Goal: Task Accomplishment & Management: Use online tool/utility

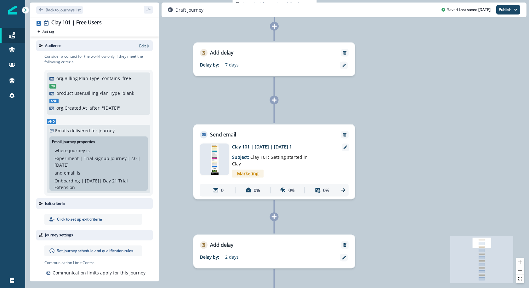
click at [214, 164] on img at bounding box center [215, 159] width 8 height 32
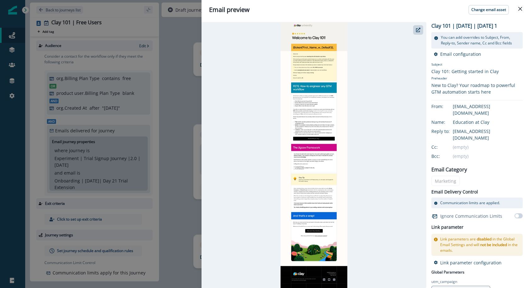
click at [181, 89] on div "Email preview Change email asset Clay 101 | [DATE] | [DATE] 1 You can add overr…" at bounding box center [264, 144] width 529 height 288
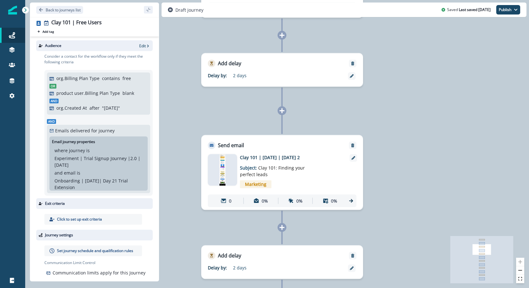
click at [230, 165] on div at bounding box center [222, 170] width 29 height 32
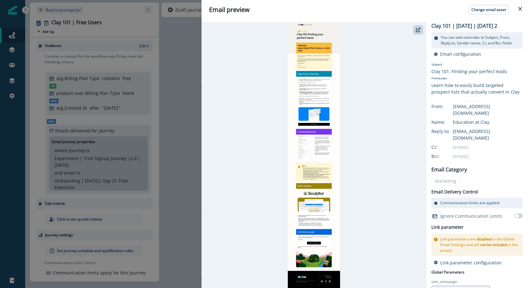
click at [162, 167] on div "Email preview Change email asset Clay 101 | [DATE] | [DATE] 2 You can add overr…" at bounding box center [264, 144] width 529 height 288
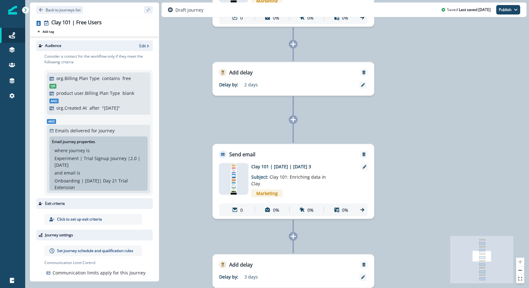
click at [228, 187] on div at bounding box center [233, 179] width 29 height 32
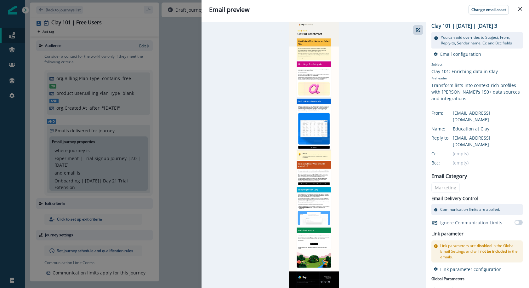
click at [177, 98] on div "Email preview Change email asset Clay 101 | [DATE] | [DATE] 3 You can add overr…" at bounding box center [264, 144] width 529 height 288
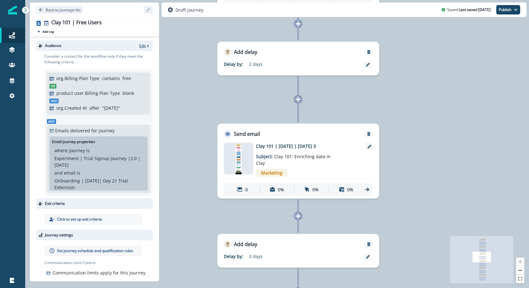
click at [139, 45] on p "Edit" at bounding box center [142, 45] width 7 height 5
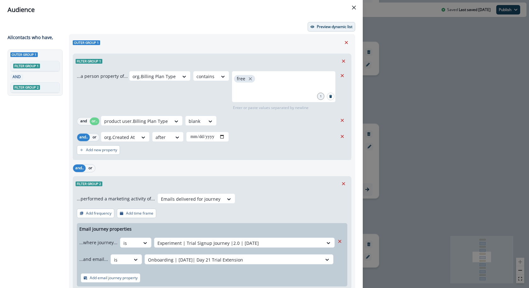
click at [318, 27] on p "Preview dynamic list" at bounding box center [335, 27] width 36 height 4
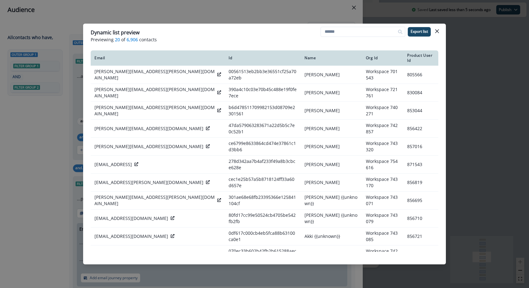
click at [327, 15] on div "Dynamic list preview Previewing 20 of 6,906 contacts Export list Email Id Name …" at bounding box center [264, 144] width 529 height 288
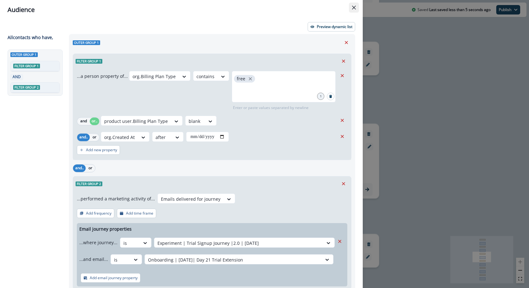
click at [355, 4] on button "Close" at bounding box center [354, 8] width 10 height 10
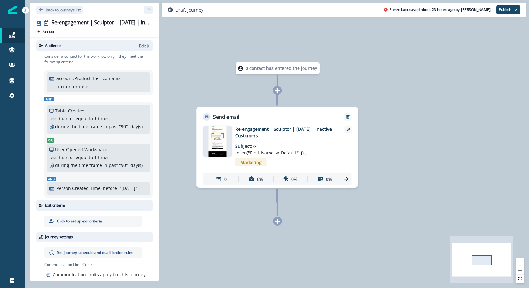
click at [222, 136] on img at bounding box center [218, 142] width 18 height 32
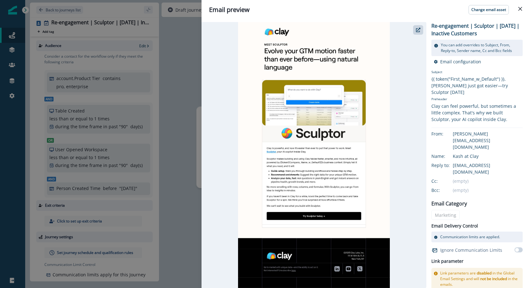
click at [205, 150] on div at bounding box center [314, 155] width 225 height 266
